Goal: Task Accomplishment & Management: Manage account settings

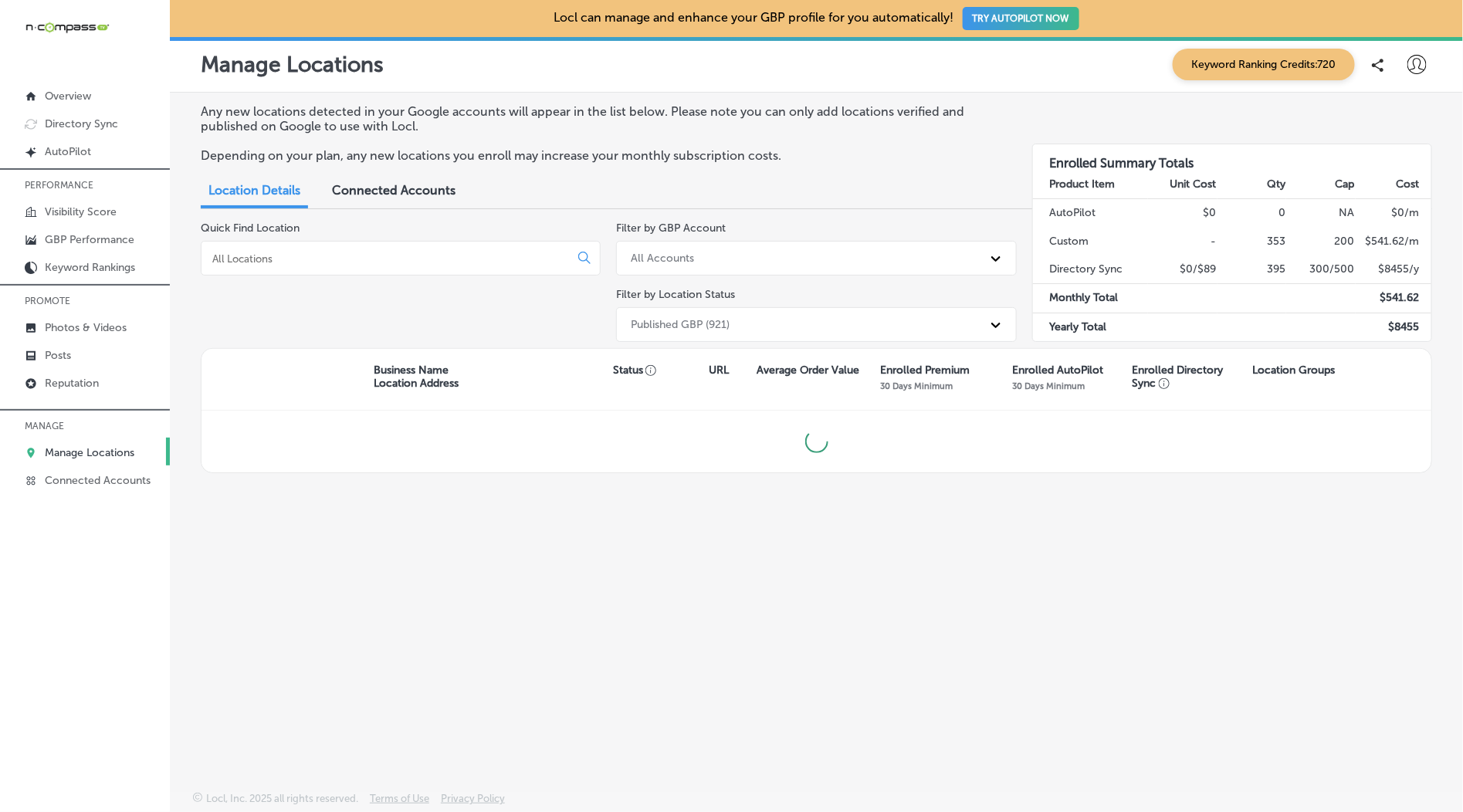
click at [1413, 71] on icon at bounding box center [1417, 64] width 19 height 19
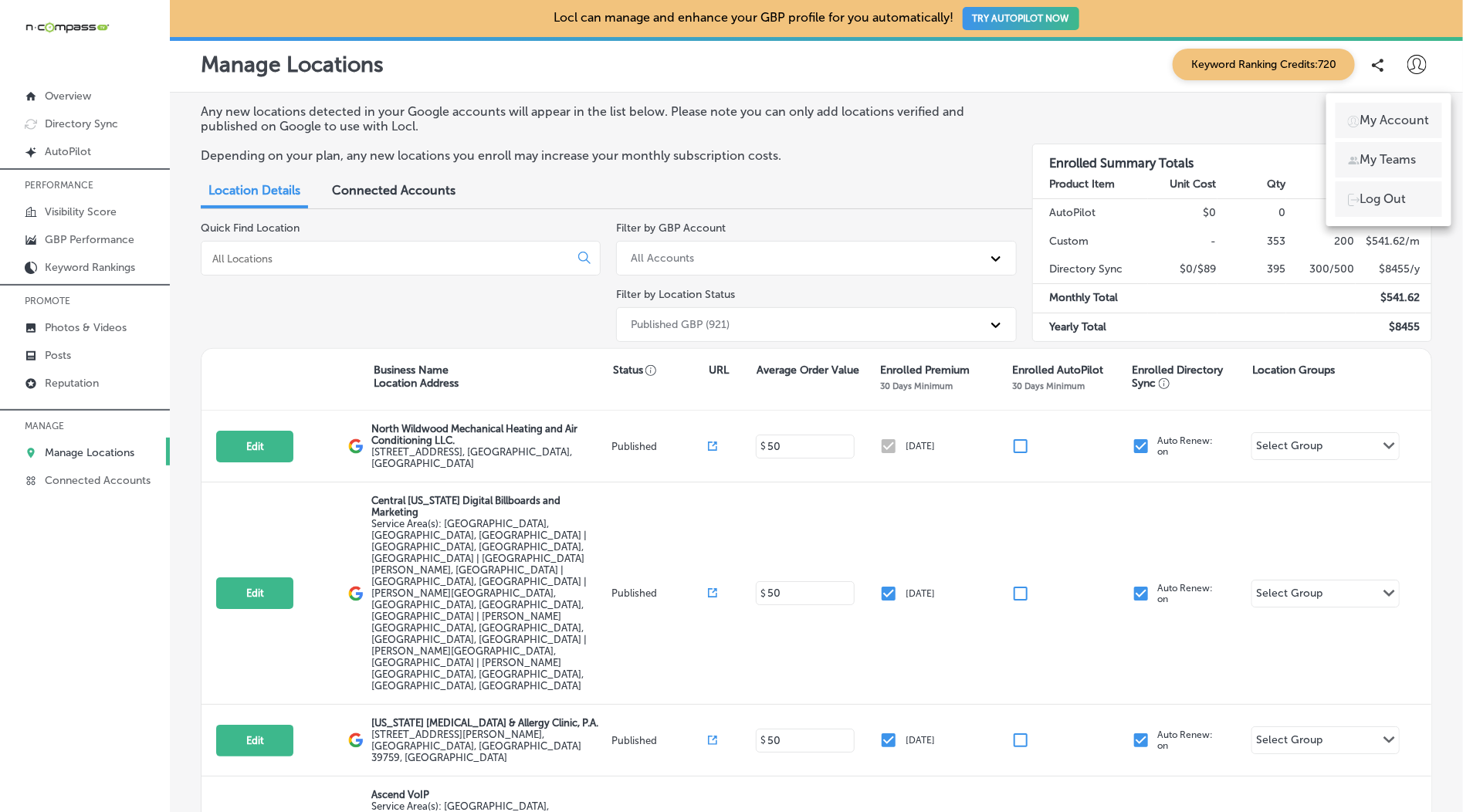
click at [1399, 155] on p "My Teams" at bounding box center [1388, 159] width 56 height 18
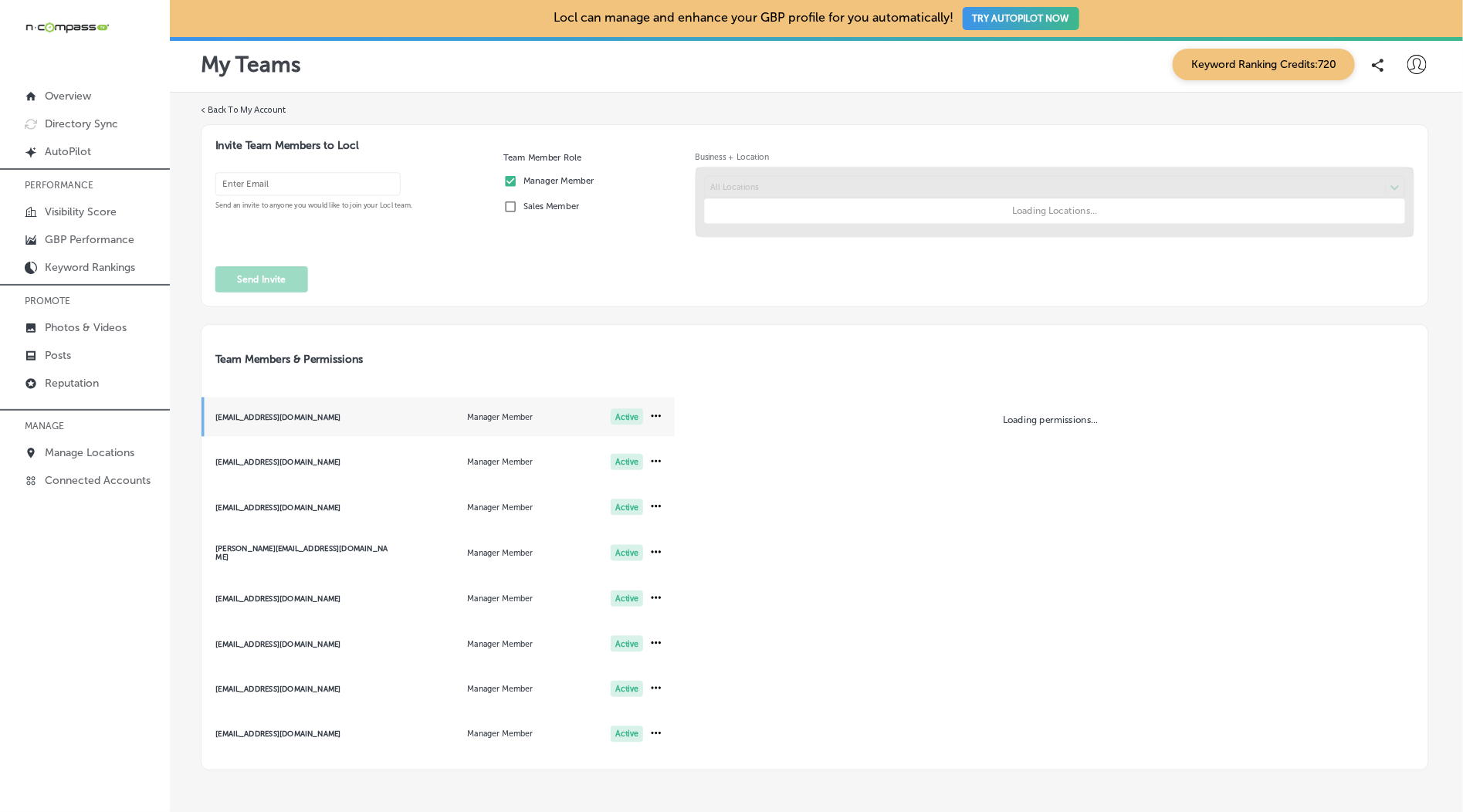
click at [327, 191] on input "email" at bounding box center [308, 184] width 186 height 23
paste input "[EMAIL_ADDRESS][DOMAIN_NAME]"
type input "[EMAIL_ADDRESS][DOMAIN_NAME]"
click at [277, 273] on button "Send Invite" at bounding box center [262, 279] width 93 height 26
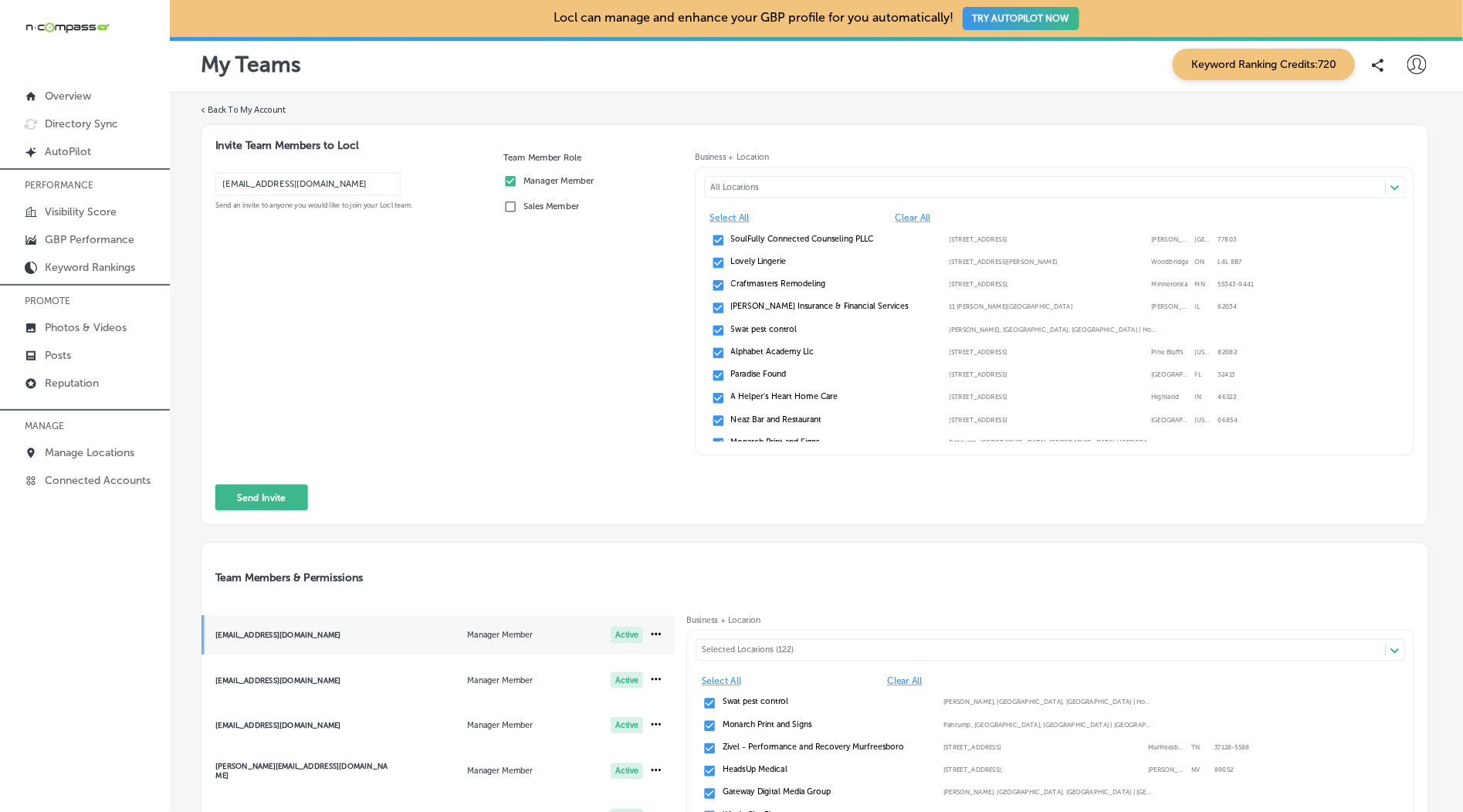
click at [596, 377] on div "Team Member Role Manager Member Sales Member" at bounding box center [593, 309] width 180 height 315
